Goal: Task Accomplishment & Management: Complete application form

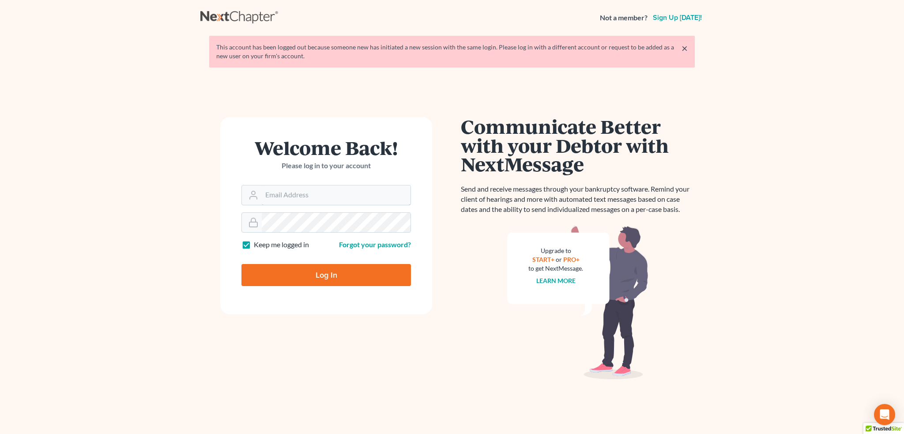
type input "bankruptcyquestions@gmail.com"
click at [311, 275] on input "Log In" at bounding box center [325, 275] width 169 height 22
type input "Thinking..."
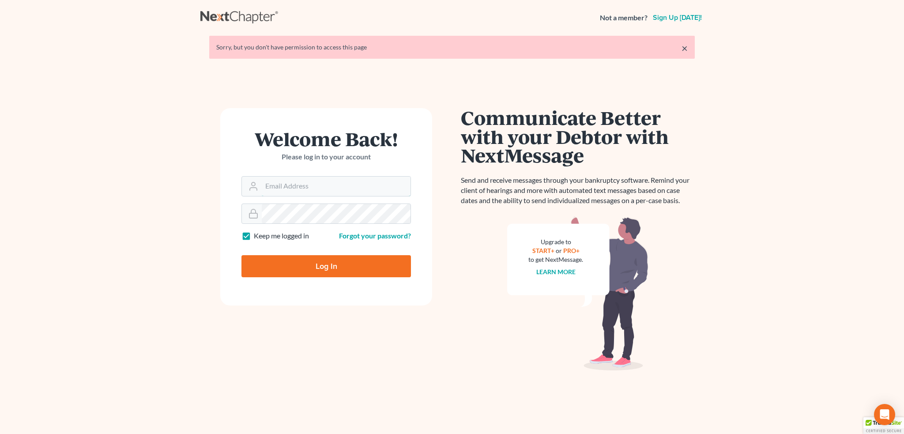
type input "[EMAIL_ADDRESS][DOMAIN_NAME]"
click at [324, 265] on input "Log In" at bounding box center [325, 266] width 169 height 22
type input "Thinking..."
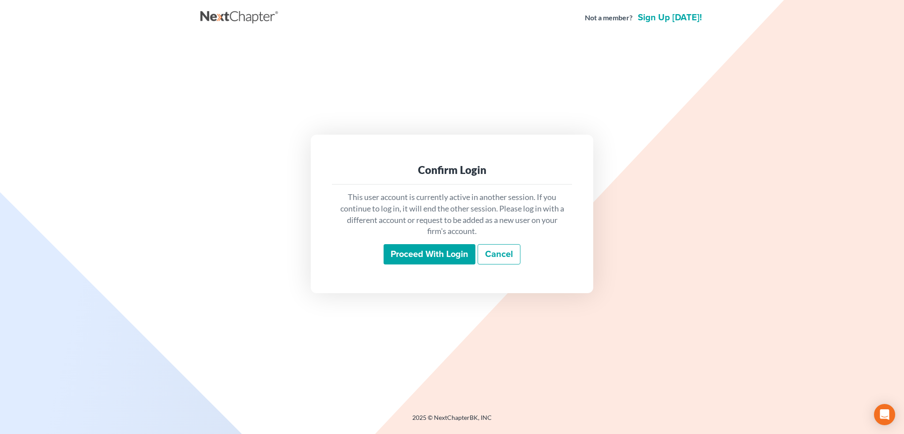
click at [430, 250] on input "Proceed with login" at bounding box center [430, 254] width 92 height 20
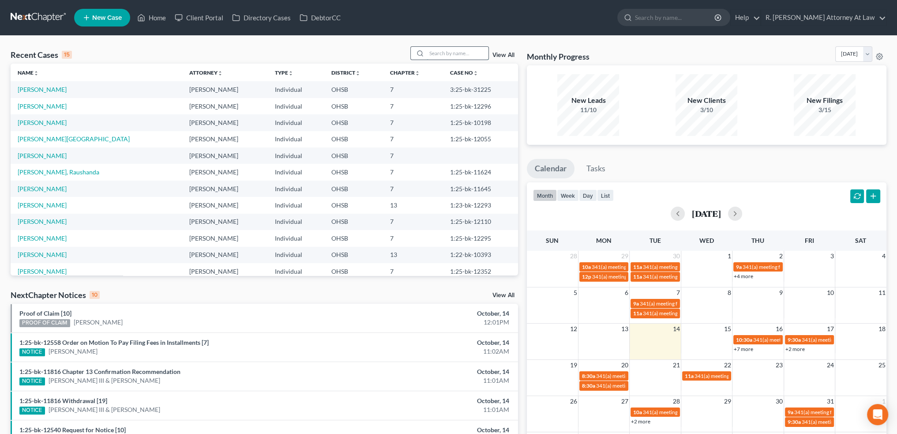
click at [433, 52] on input "search" at bounding box center [458, 53] width 62 height 13
type input "thiam"
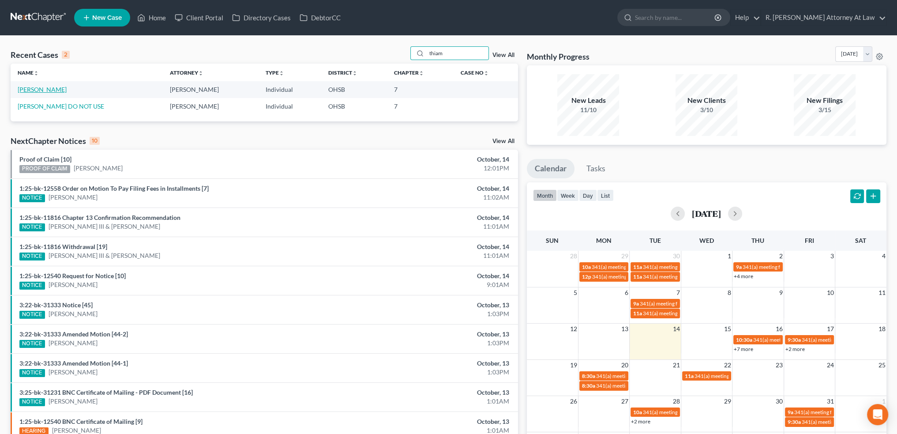
click at [43, 90] on link "[PERSON_NAME]" at bounding box center [42, 90] width 49 height 8
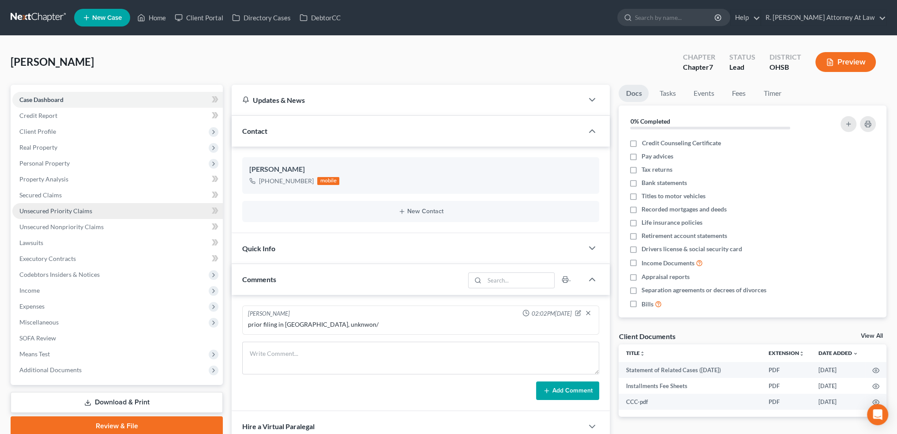
click at [47, 210] on span "Unsecured Priority Claims" at bounding box center [55, 211] width 73 height 8
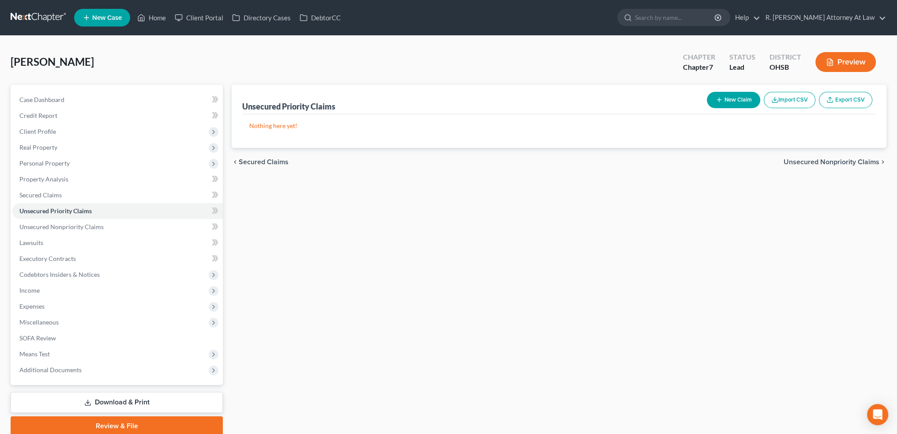
click at [723, 98] on button "New Claim" at bounding box center [733, 100] width 53 height 16
select select "0"
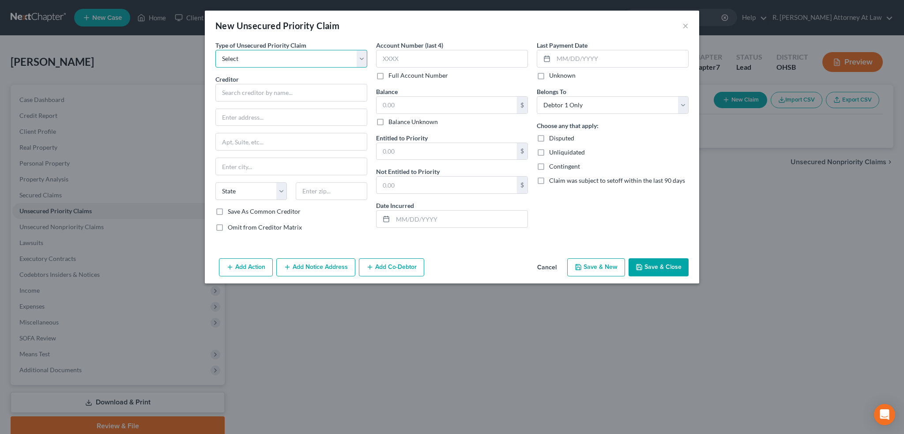
click at [277, 60] on select "Select Taxes & Other Government Units Domestic Support Obligations Extensions o…" at bounding box center [291, 59] width 152 height 18
select select "0"
click at [215, 50] on select "Select Taxes & Other Government Units Domestic Support Obligations Extensions o…" at bounding box center [291, 59] width 152 height 18
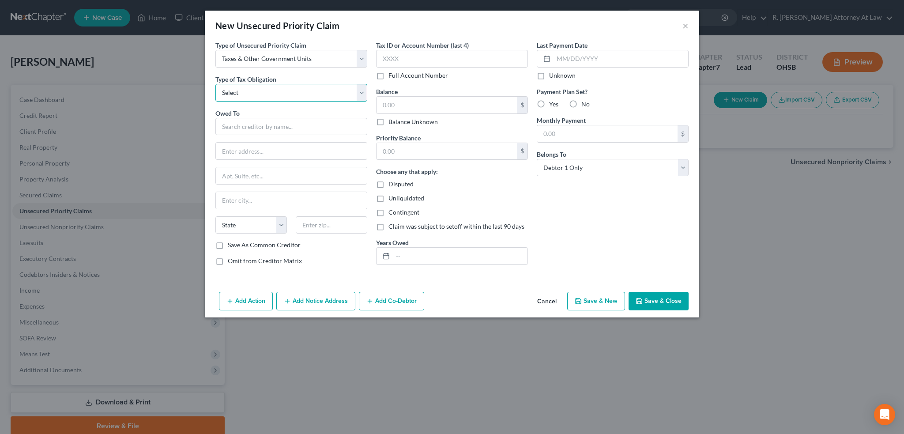
click at [231, 95] on select "Select Federal City State Franchise Tax Board Other" at bounding box center [291, 93] width 152 height 18
select select "1"
click at [215, 84] on select "Select Federal City State Franchise Tax Board Other" at bounding box center [291, 93] width 152 height 18
click at [228, 134] on input "text" at bounding box center [291, 127] width 152 height 18
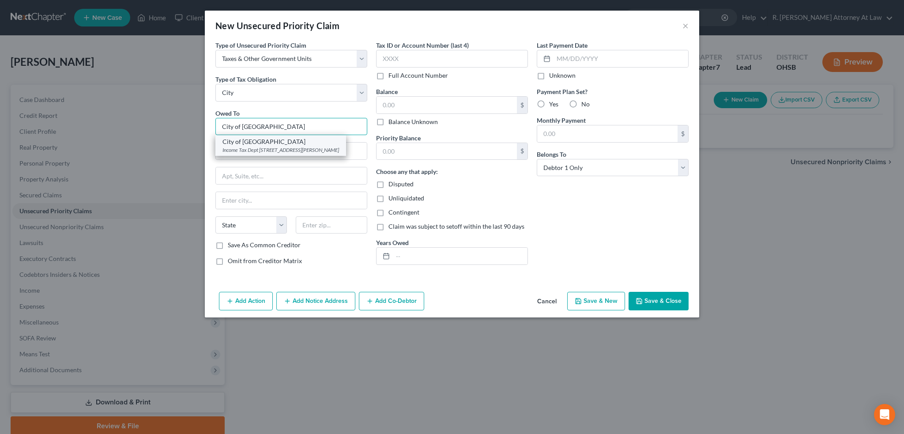
type input "City of [GEOGRAPHIC_DATA]"
click at [237, 147] on div "Income Tax Dept [STREET_ADDRESS][PERSON_NAME]" at bounding box center [280, 150] width 117 height 8
type input "Income Tax Dept"
type input "[STREET_ADDRESS][PERSON_NAME]"
type input "[GEOGRAPHIC_DATA]"
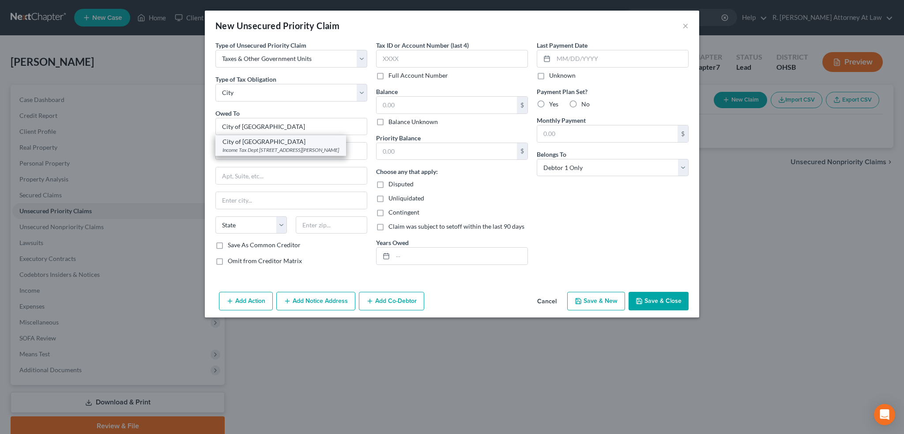
select select "36"
type input "45240"
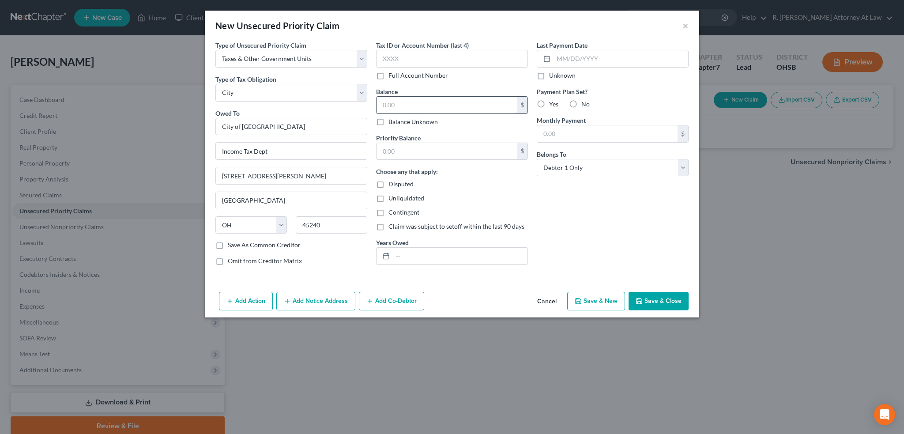
click at [404, 102] on input "text" at bounding box center [446, 105] width 140 height 17
click at [388, 181] on label "Disputed" at bounding box center [400, 184] width 25 height 9
click at [392, 181] on input "Disputed" at bounding box center [395, 183] width 6 height 6
checkbox input "true"
click at [381, 101] on input "text" at bounding box center [446, 105] width 140 height 17
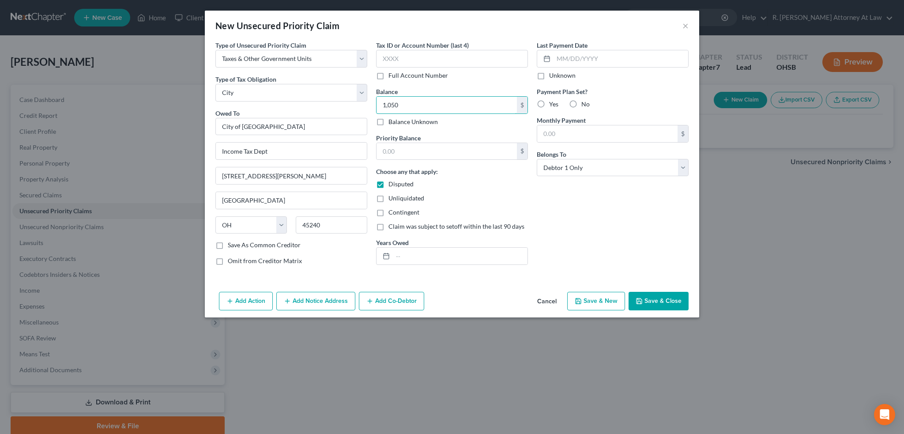
type input "1,050"
click at [646, 296] on button "Save & Close" at bounding box center [659, 301] width 60 height 19
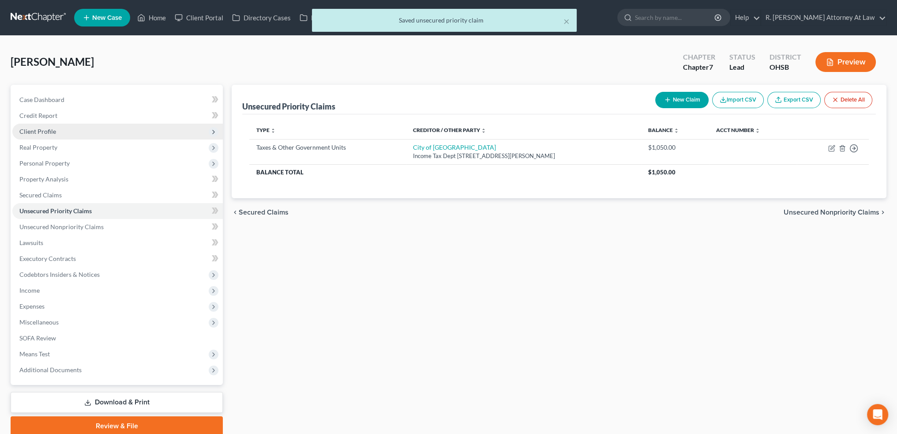
click at [38, 132] on span "Client Profile" at bounding box center [37, 132] width 37 height 8
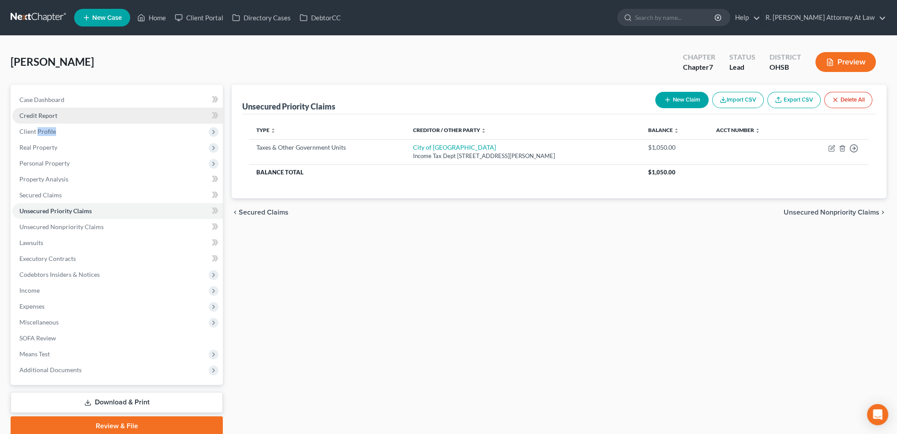
click at [51, 113] on span "Credit Report" at bounding box center [38, 116] width 38 height 8
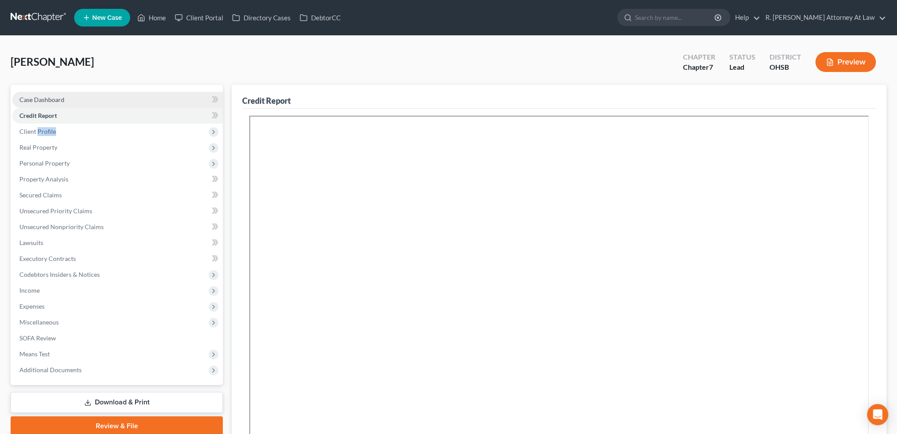
click at [41, 96] on span "Case Dashboard" at bounding box center [41, 100] width 45 height 8
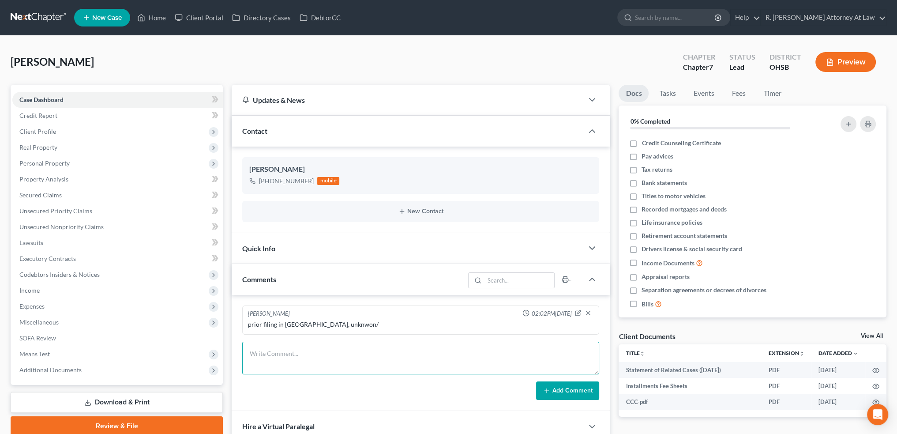
click at [277, 356] on textarea at bounding box center [420, 358] width 357 height 33
type textarea "[DATE] told her to make payment with state of [US_STATE] -city of [GEOGRAPHIC_D…"
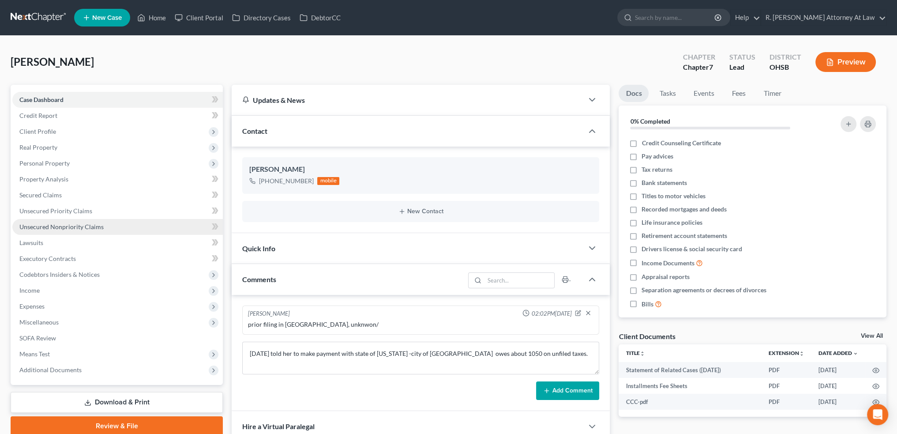
click at [59, 225] on span "Unsecured Nonpriority Claims" at bounding box center [61, 227] width 84 height 8
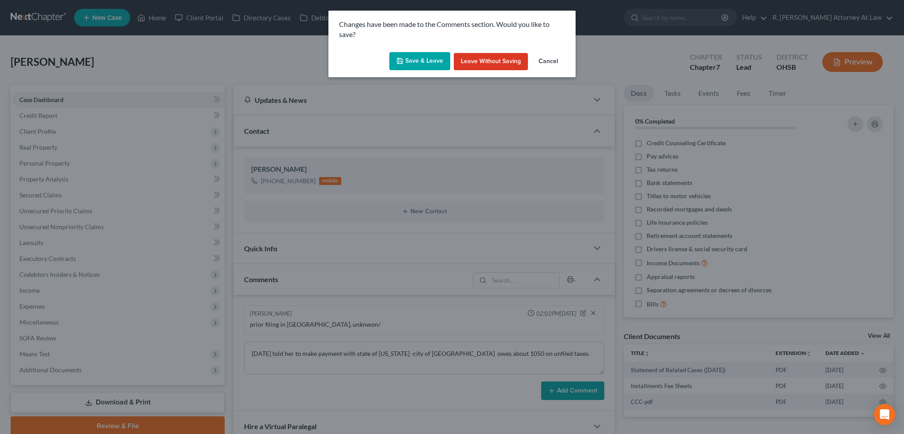
click at [415, 65] on button "Save & Leave" at bounding box center [419, 61] width 61 height 19
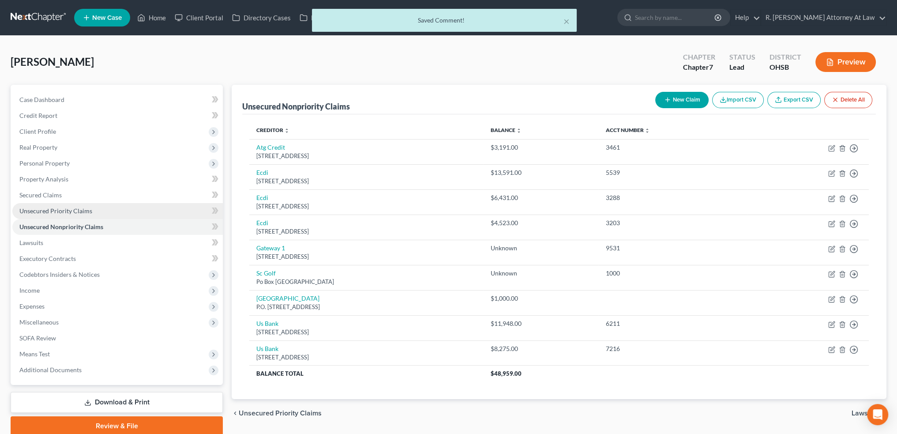
click at [62, 211] on span "Unsecured Priority Claims" at bounding box center [55, 211] width 73 height 8
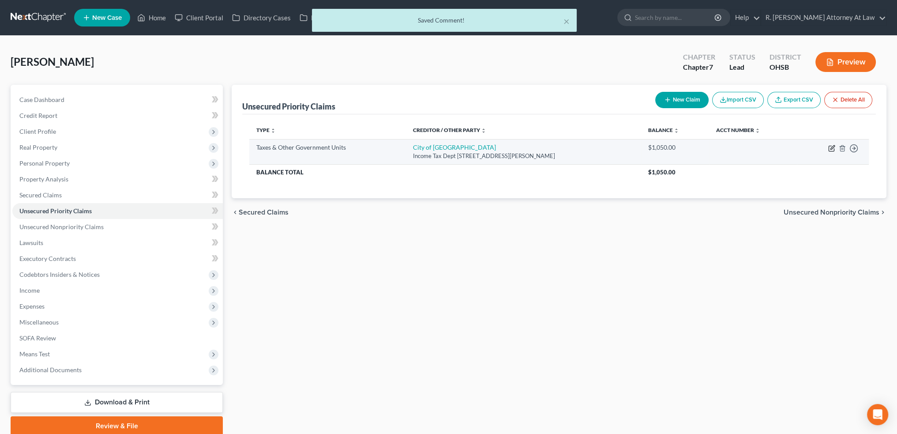
click at [832, 148] on icon "button" at bounding box center [831, 148] width 7 height 7
select select "1"
select select "36"
select select "0"
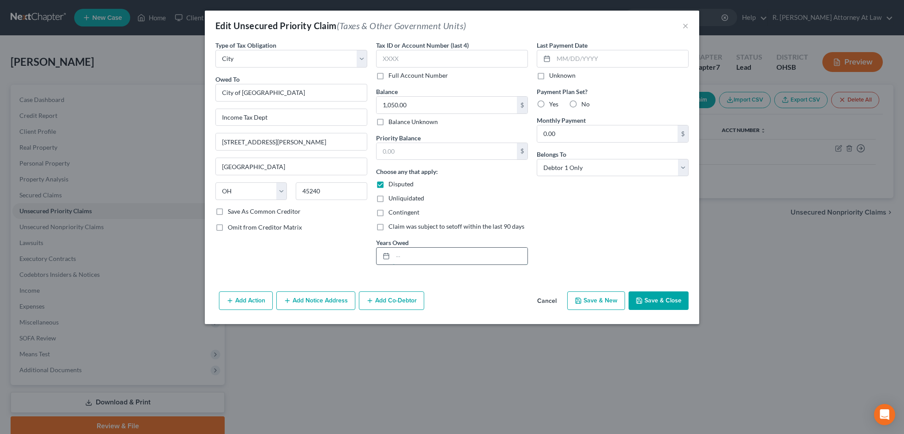
click at [400, 253] on input "text" at bounding box center [460, 256] width 135 height 17
type input "various"
click at [391, 151] on input "text" at bounding box center [446, 151] width 140 height 17
click at [644, 293] on button "Save & Close" at bounding box center [659, 300] width 60 height 19
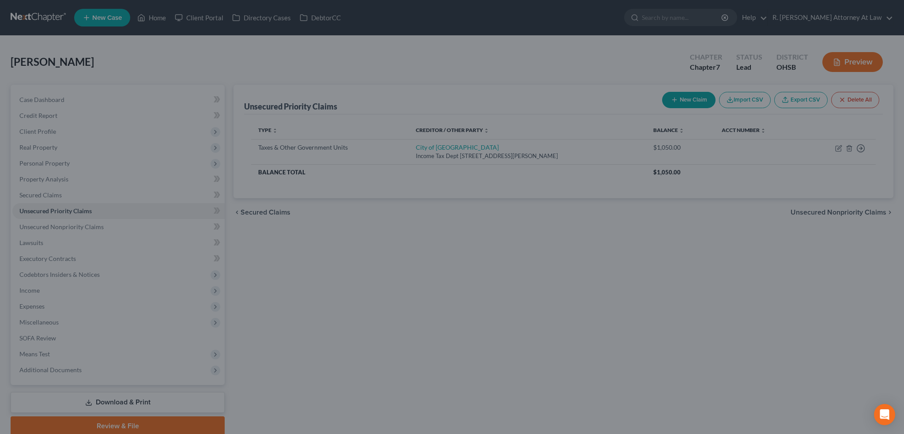
type input "1,050.00"
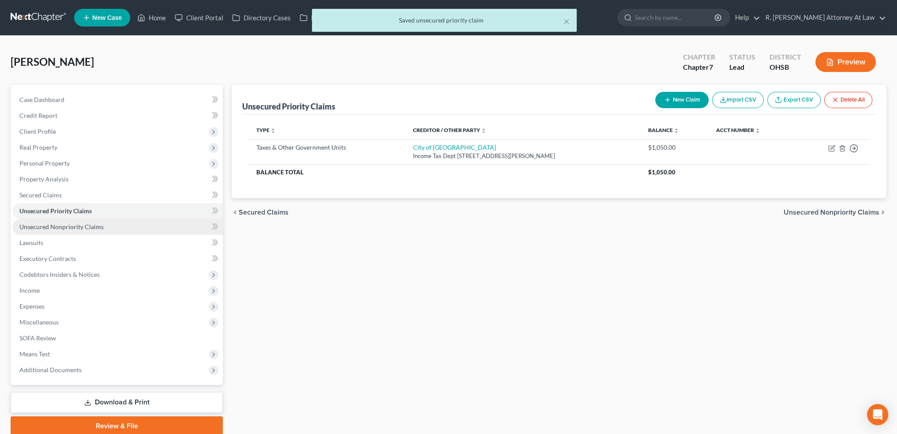
click at [49, 225] on span "Unsecured Nonpriority Claims" at bounding box center [61, 227] width 84 height 8
